Goal: Transaction & Acquisition: Purchase product/service

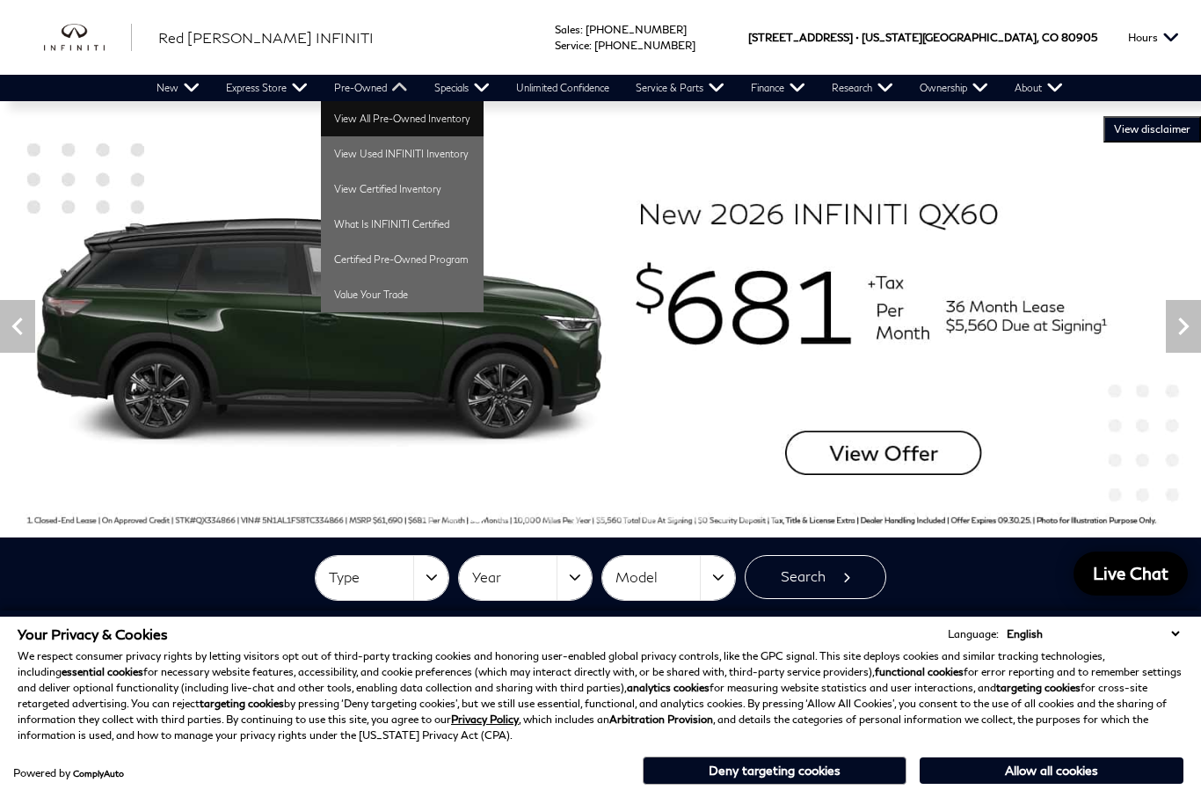
click at [452, 119] on link "View All Pre-Owned Inventory" at bounding box center [402, 118] width 163 height 35
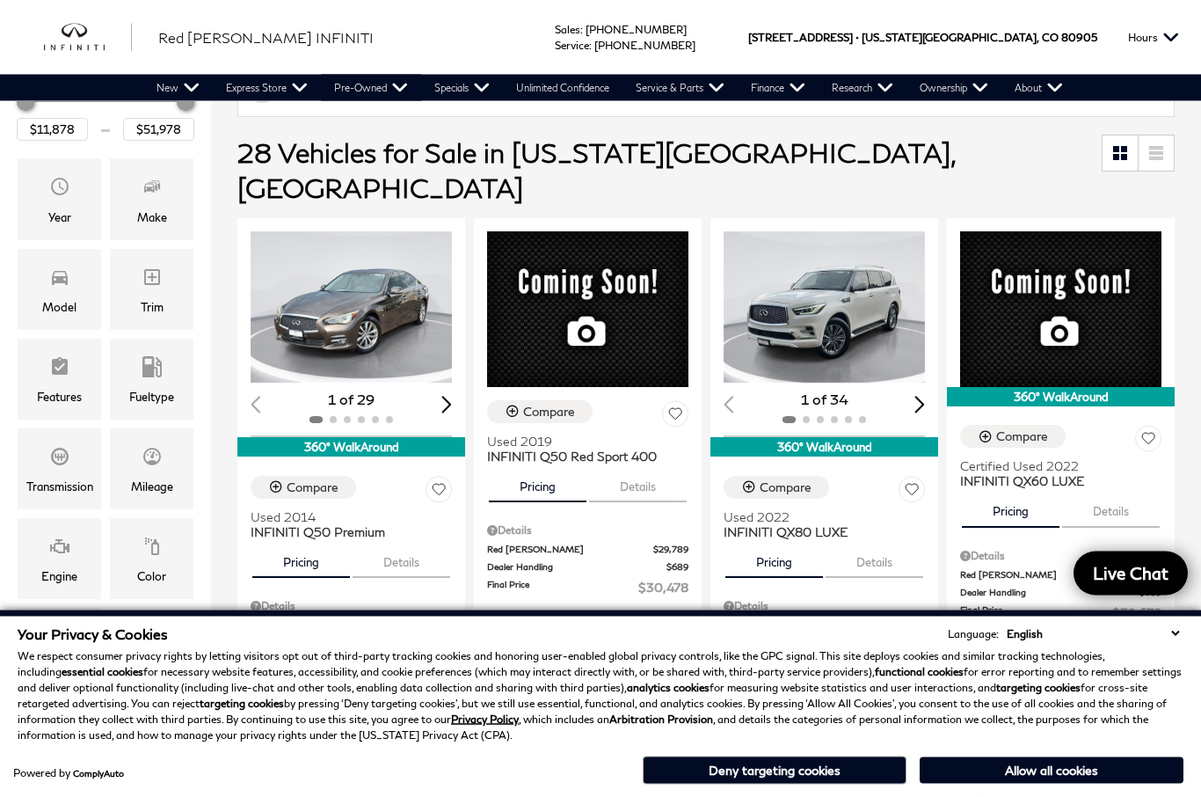
scroll to position [254, 0]
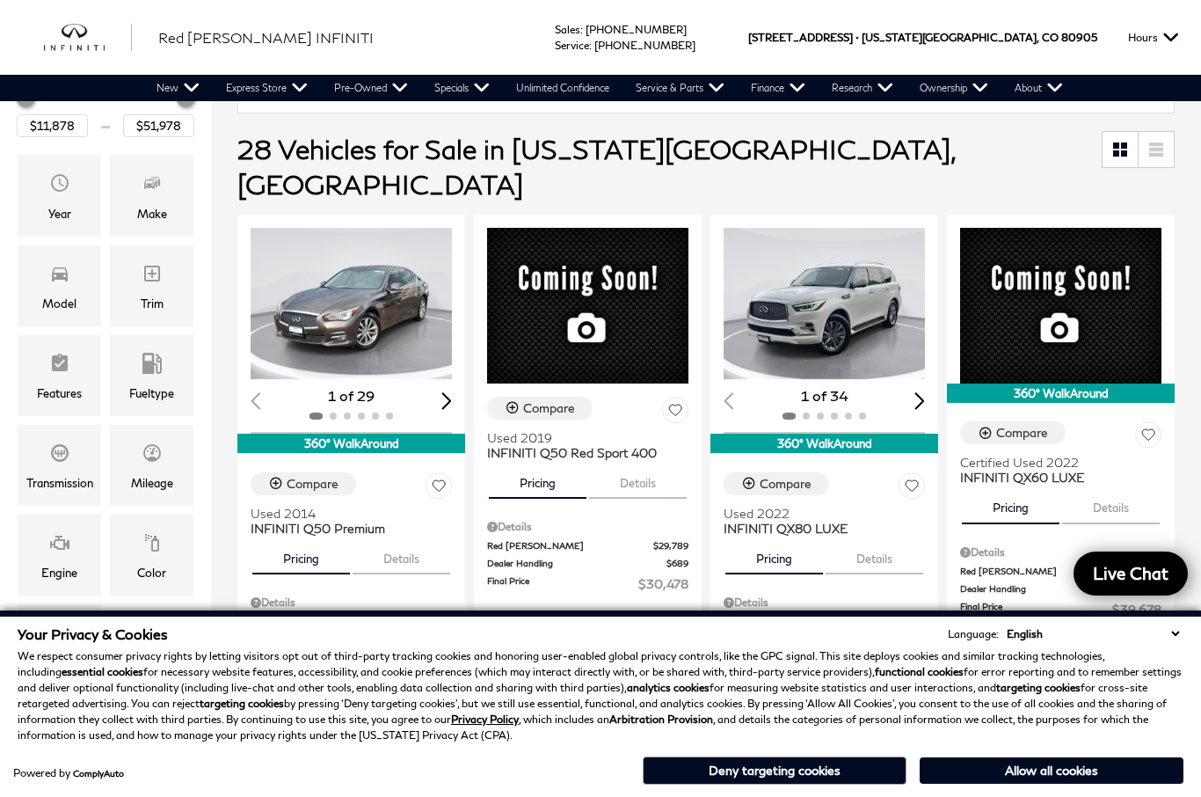
click at [863, 238] on img "1 / 2" at bounding box center [824, 303] width 201 height 151
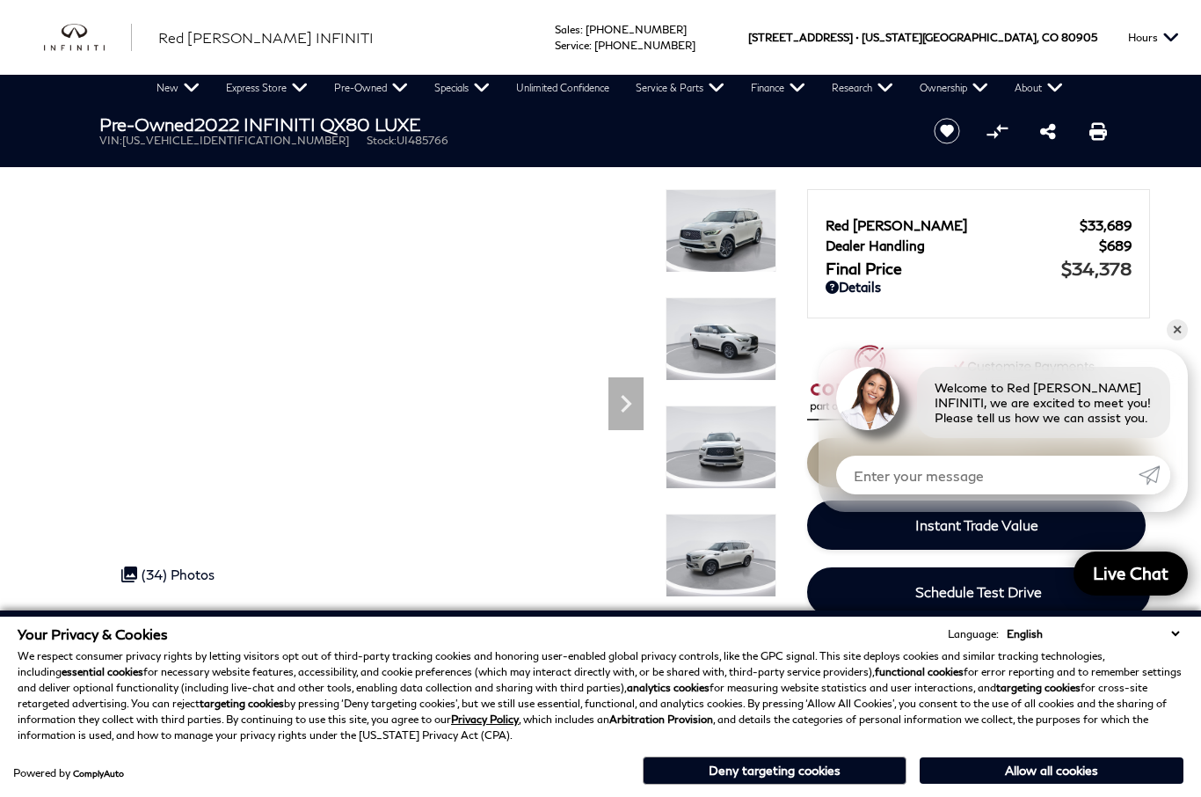
click at [737, 228] on img at bounding box center [721, 231] width 111 height 84
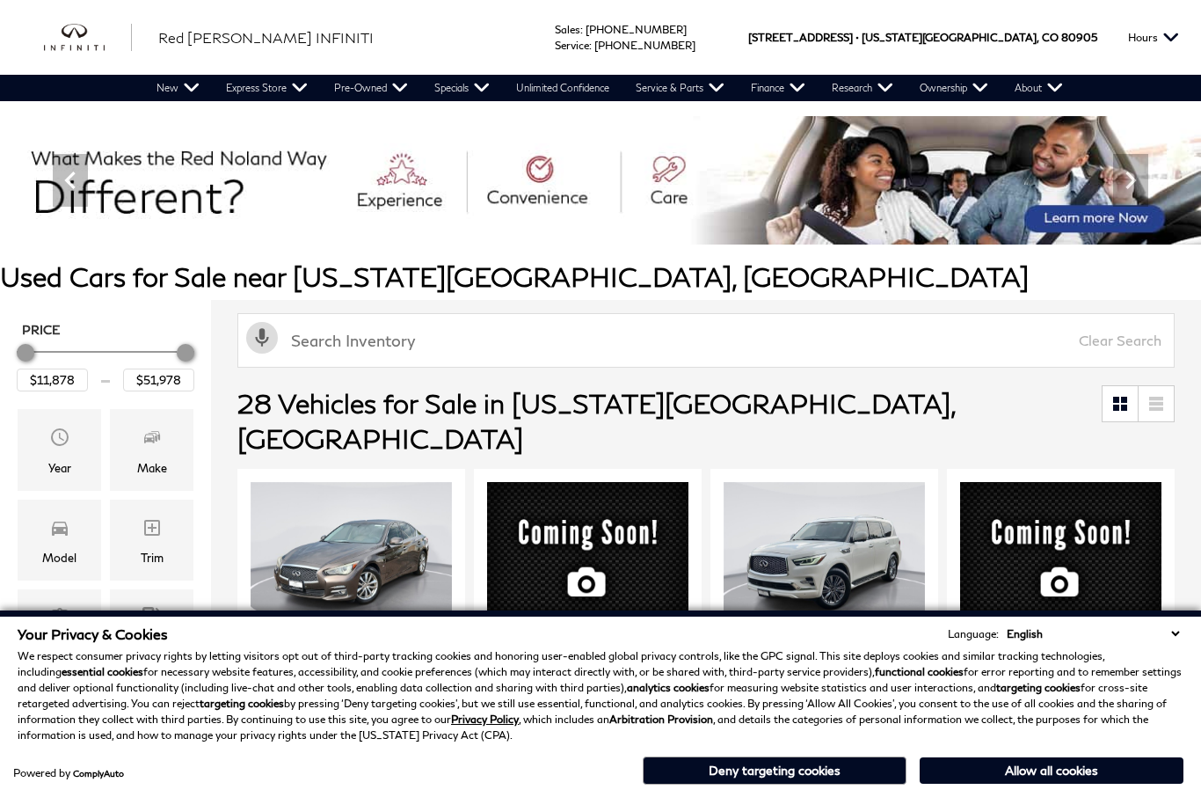
click at [867, 502] on img "1 / 2" at bounding box center [824, 557] width 201 height 151
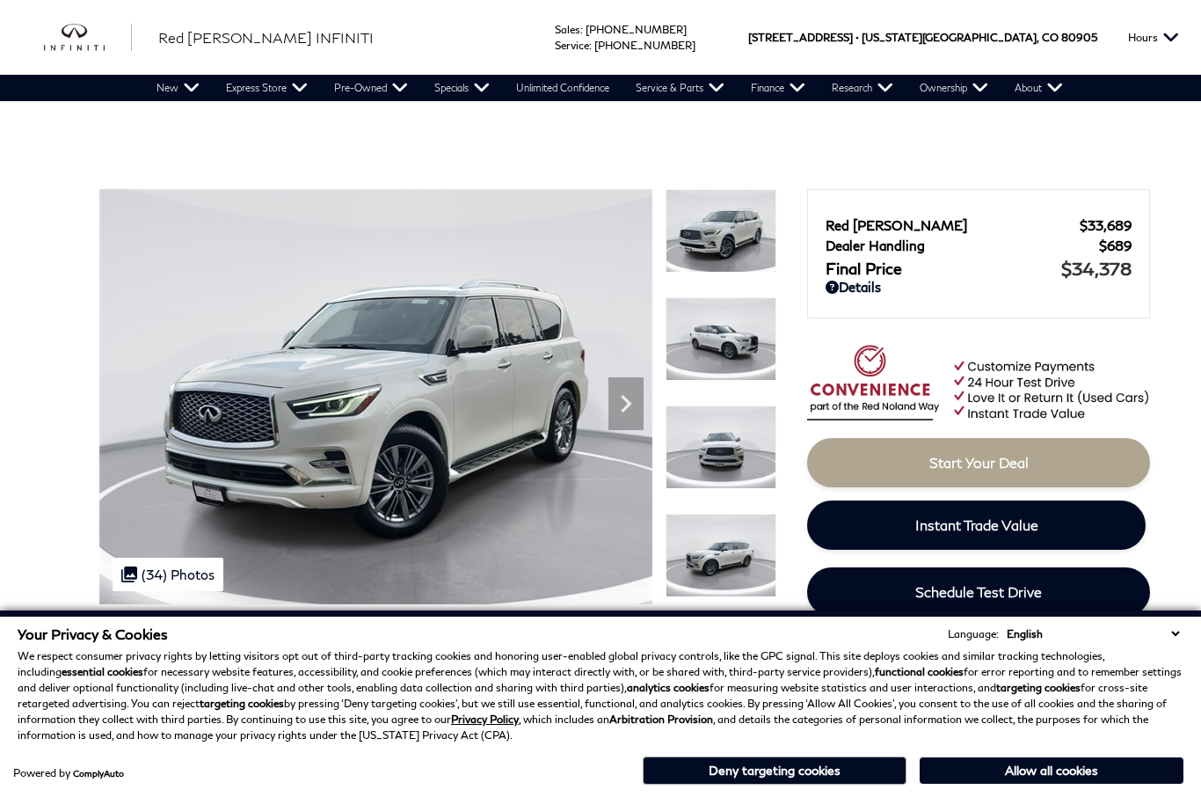
scroll to position [126, 0]
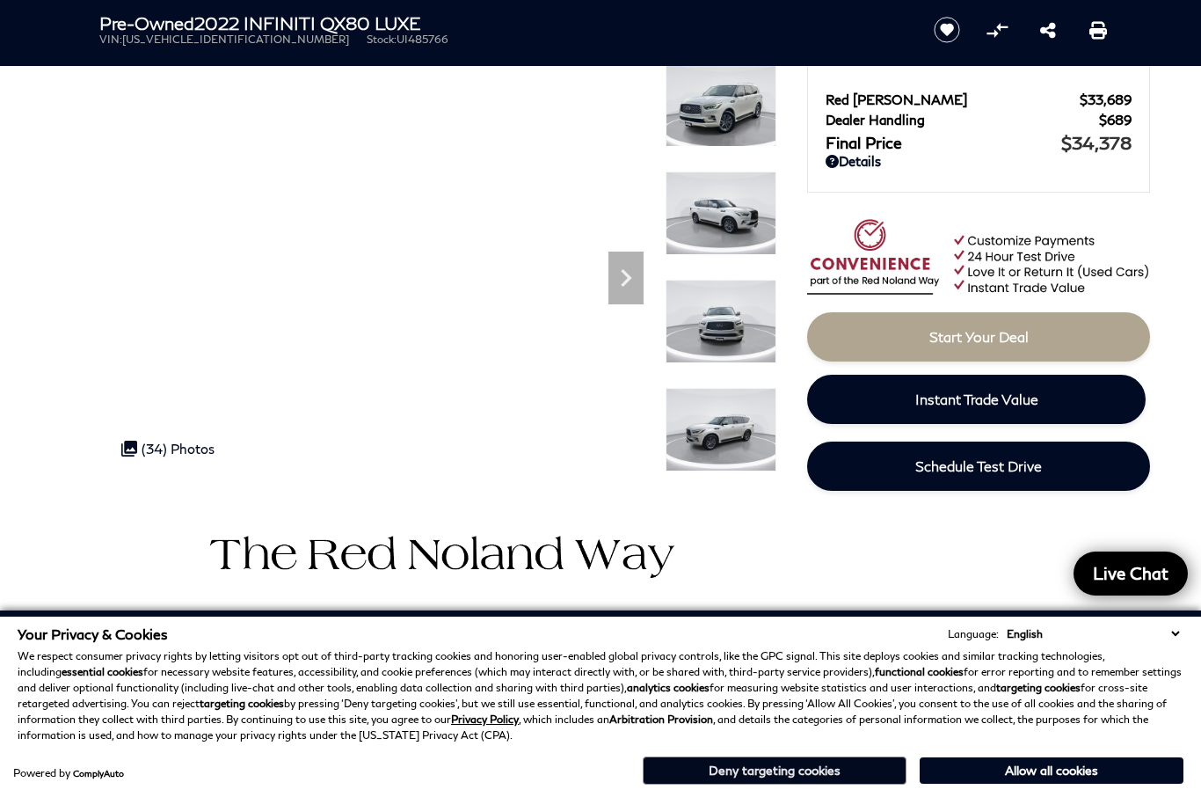
click at [825, 784] on button "Deny targeting cookies" at bounding box center [775, 770] width 264 height 28
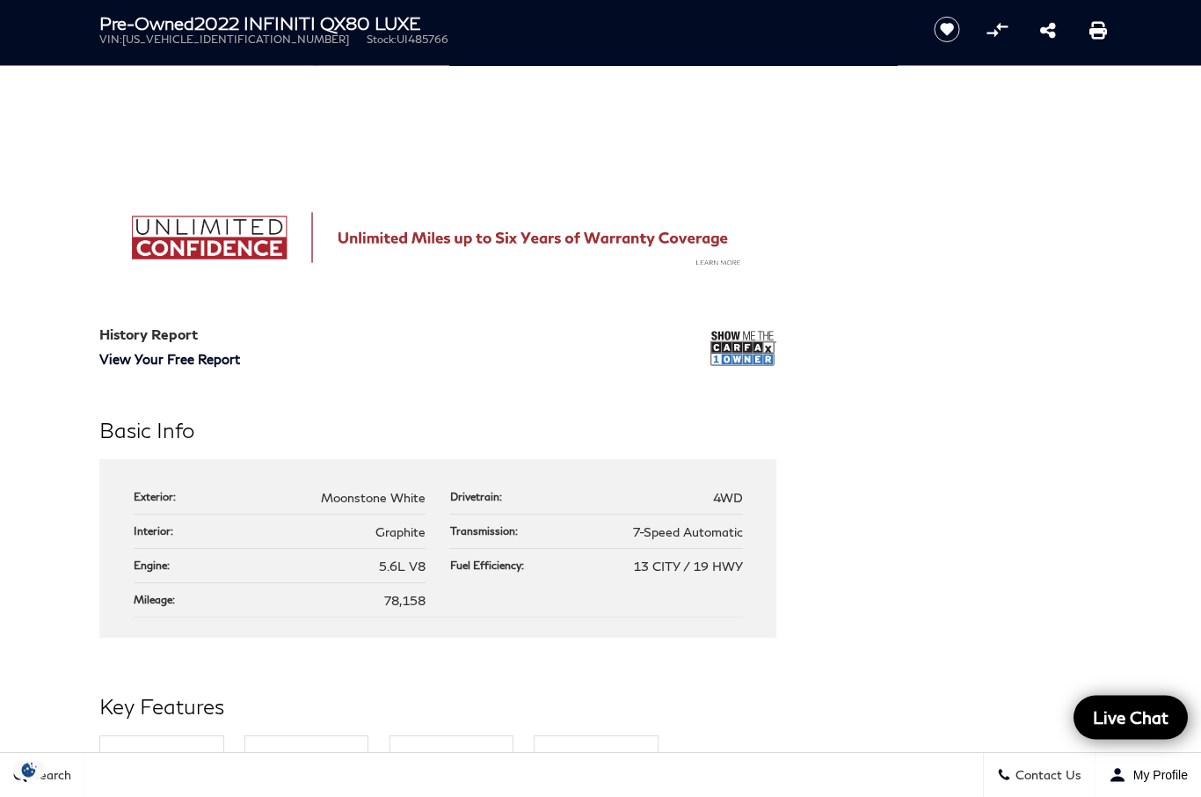
scroll to position [1299, 0]
click at [752, 348] on img at bounding box center [743, 348] width 66 height 44
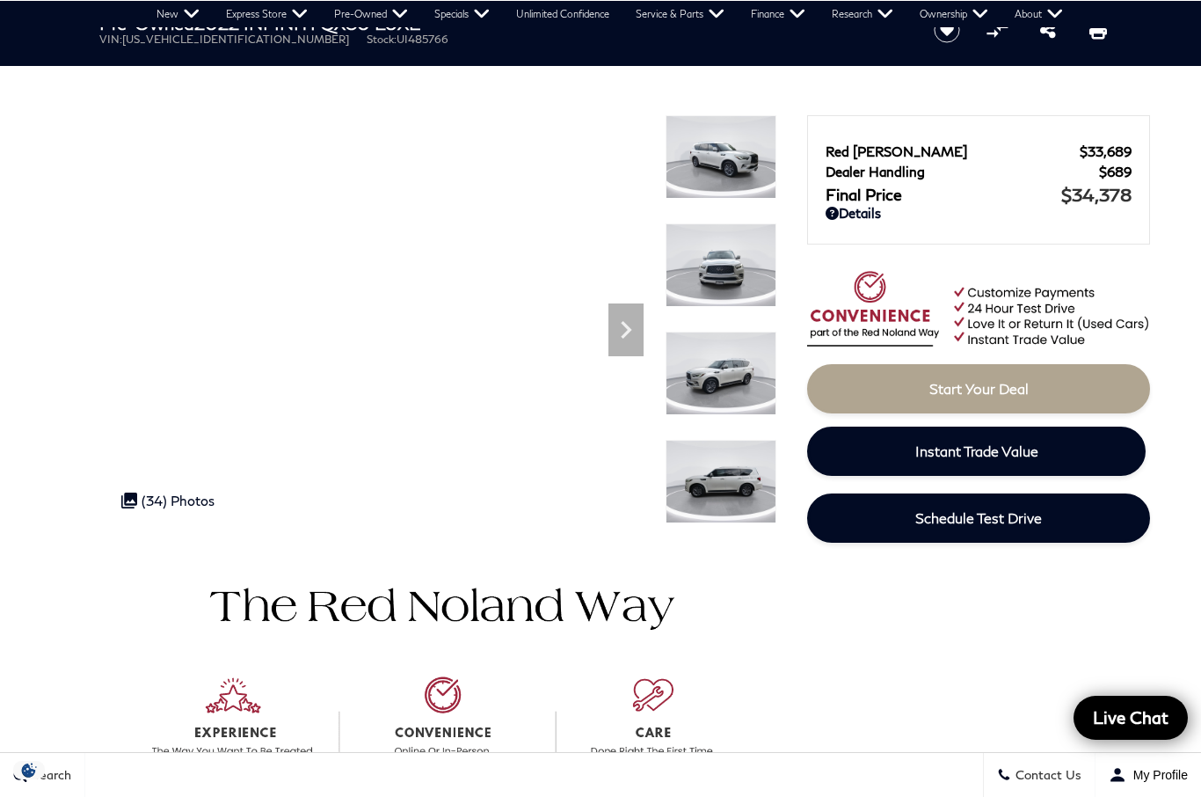
scroll to position [0, 0]
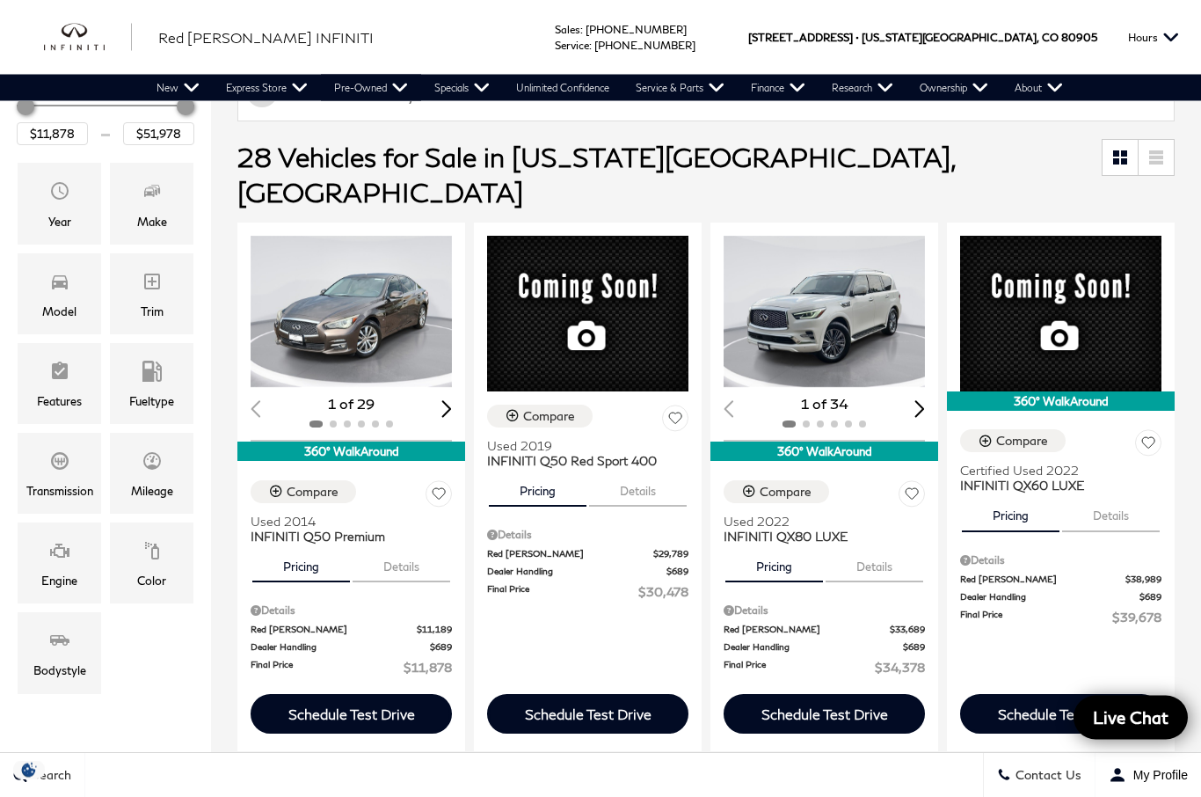
scroll to position [252, 0]
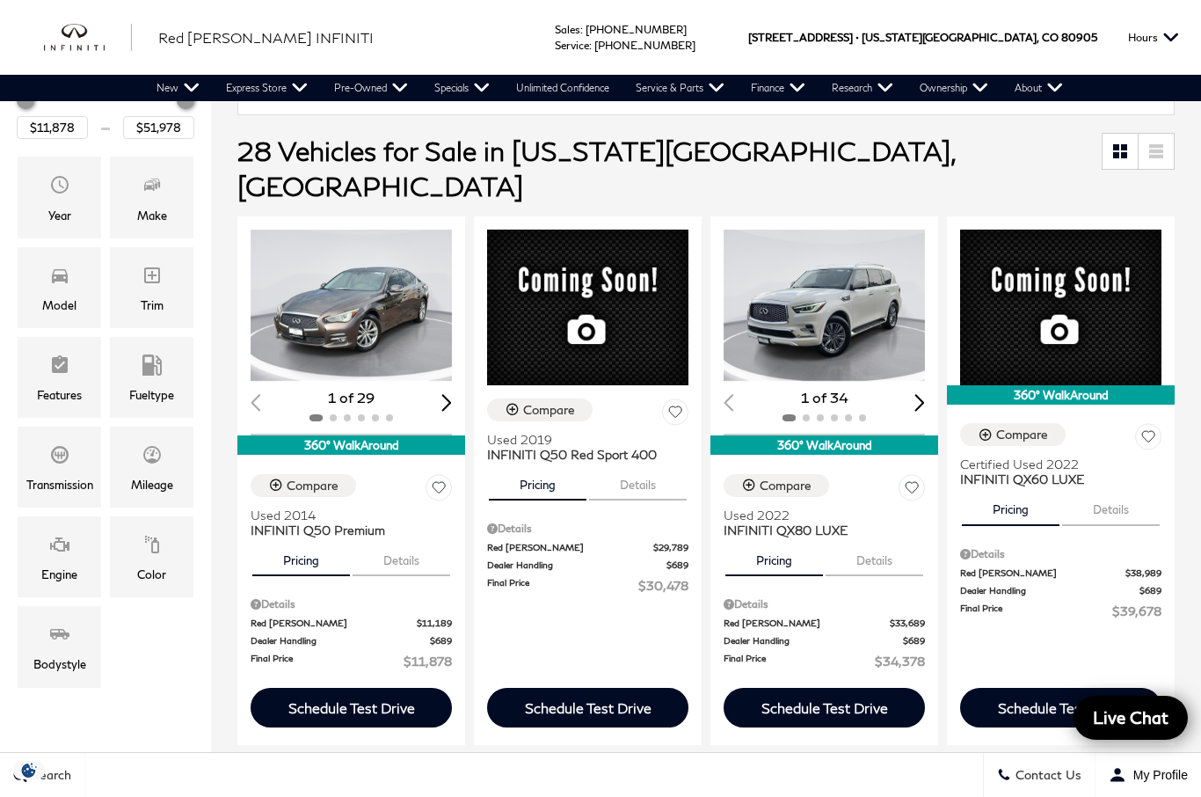
click at [869, 302] on img "1 / 2" at bounding box center [824, 304] width 201 height 151
